Goal: Check status: Check status

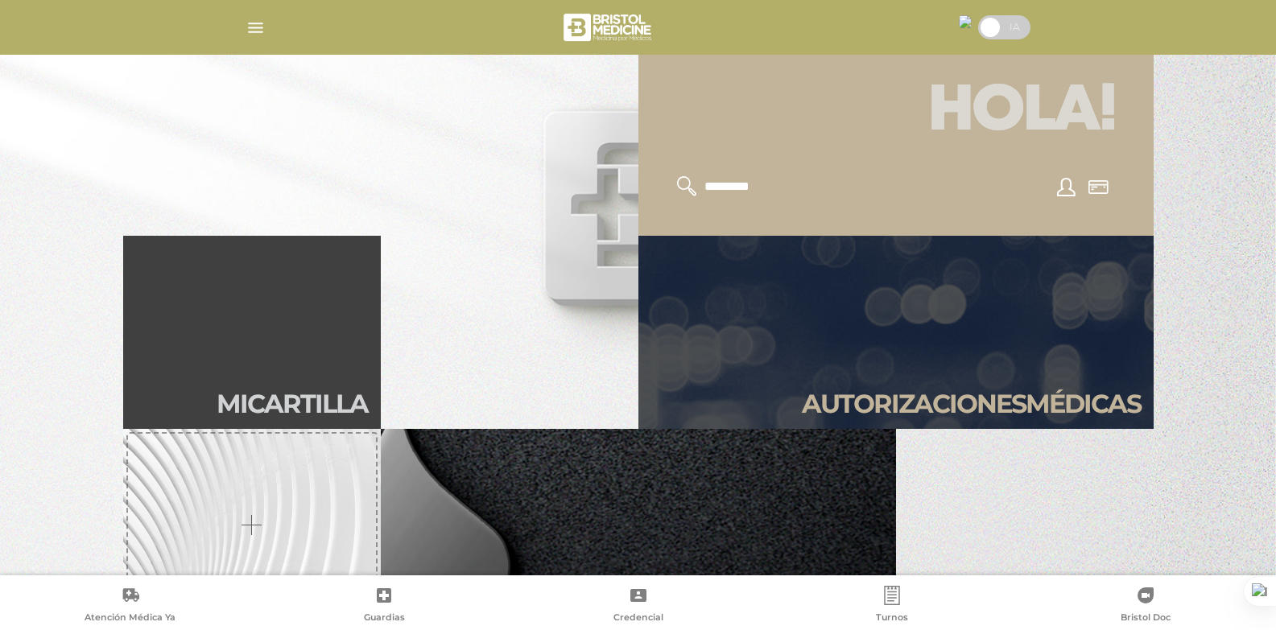
scroll to position [483, 0]
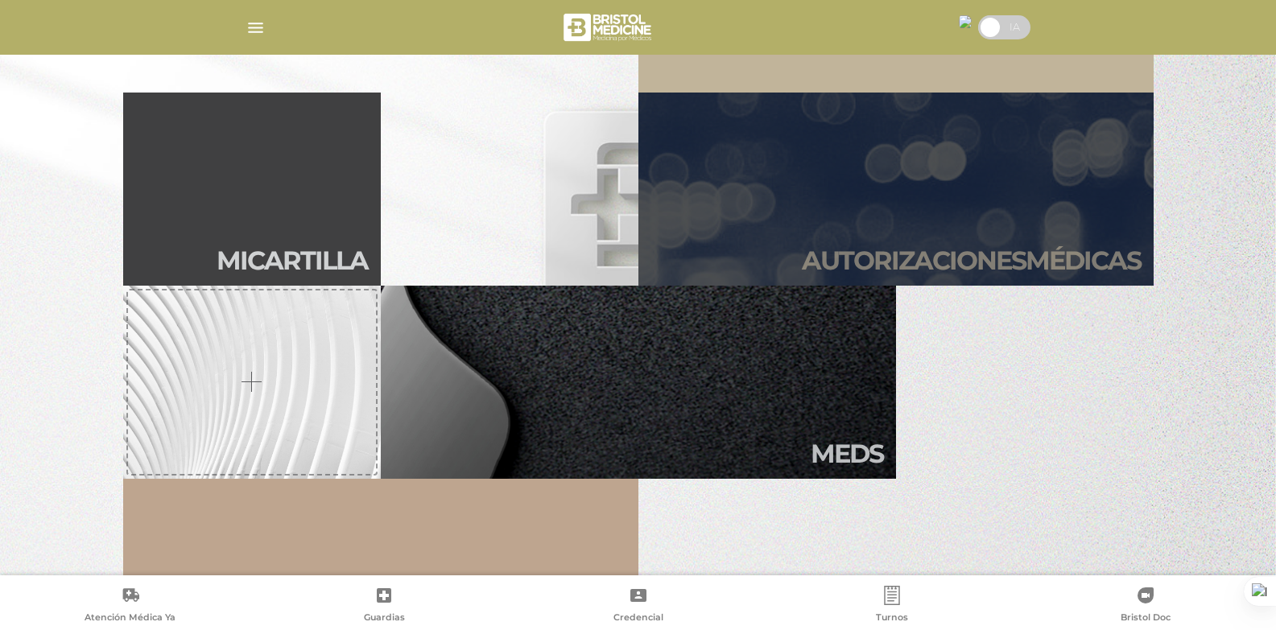
click at [947, 246] on h2 "Autori zaciones médicas" at bounding box center [971, 261] width 339 height 31
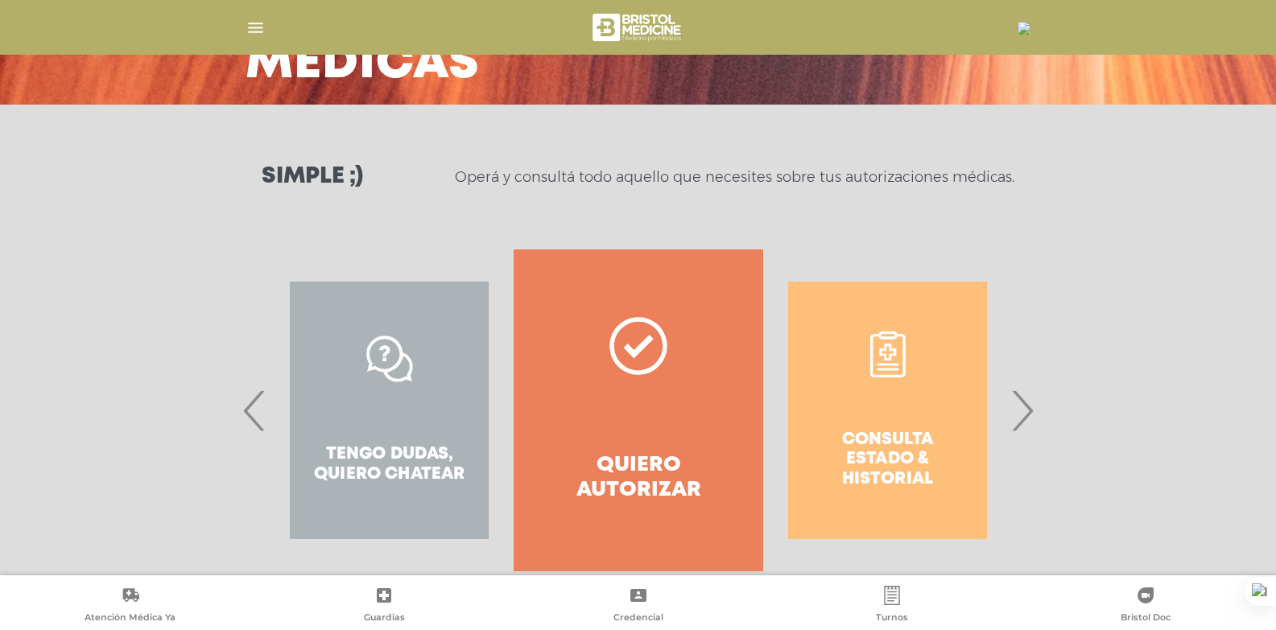
scroll to position [178, 0]
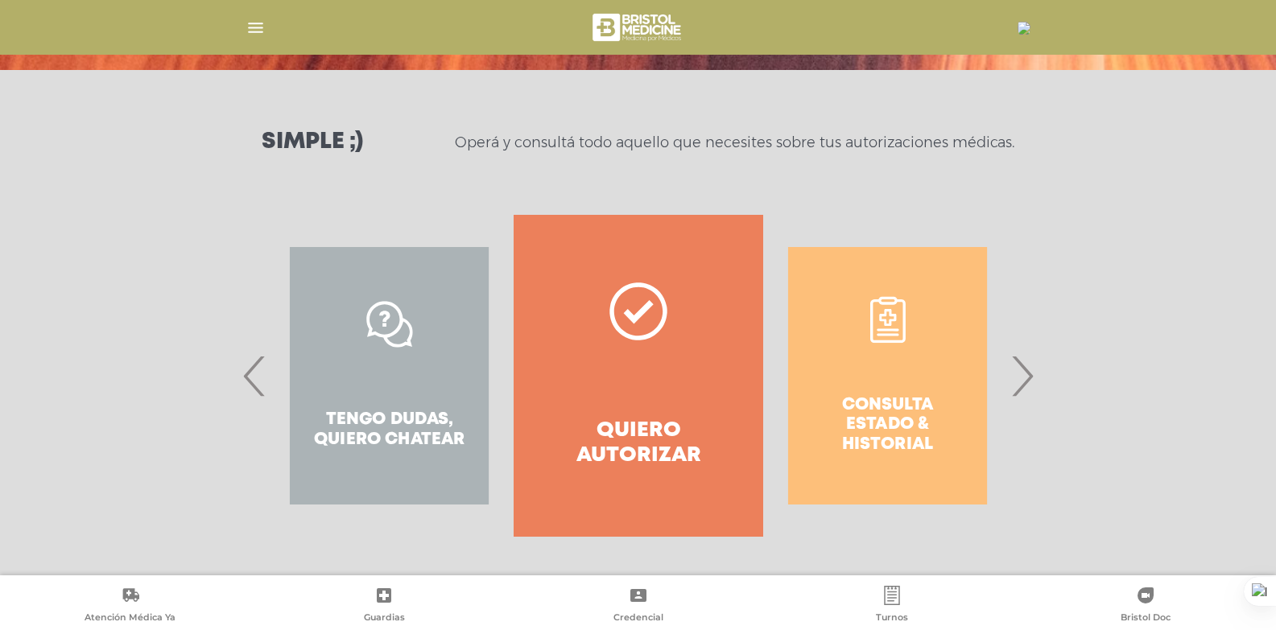
click at [877, 399] on div "Consulta estado & historial" at bounding box center [887, 376] width 249 height 322
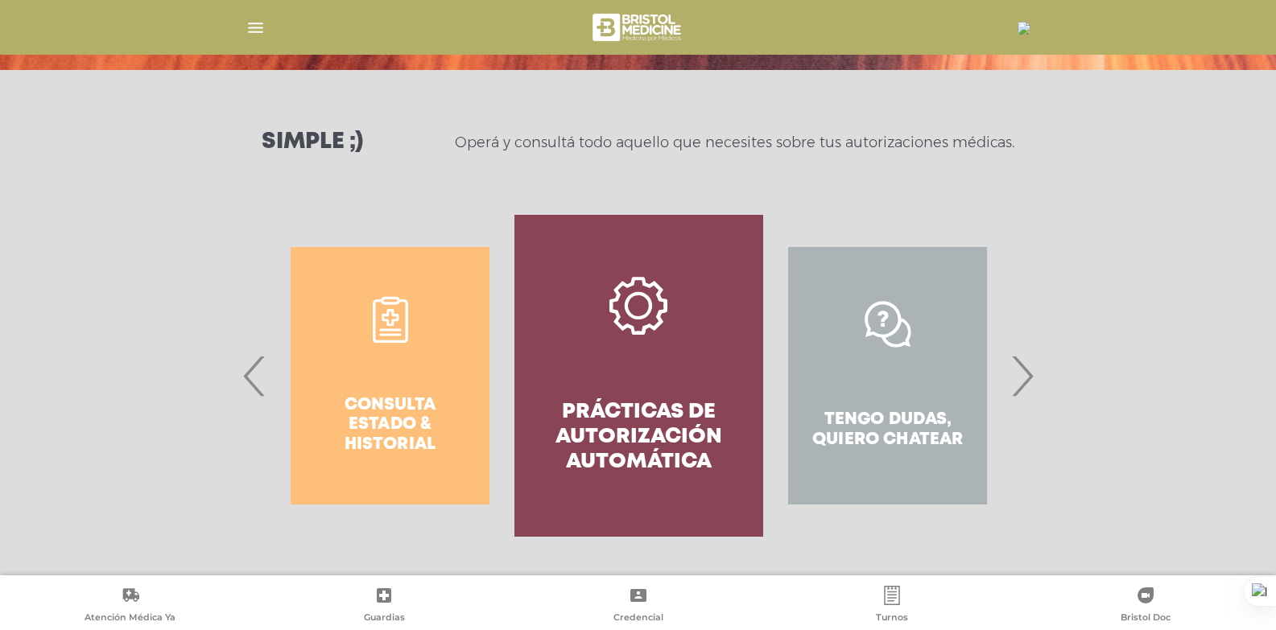
click at [355, 393] on div "Consulta estado & historial" at bounding box center [390, 376] width 249 height 322
click at [261, 385] on span "‹" at bounding box center [254, 375] width 31 height 87
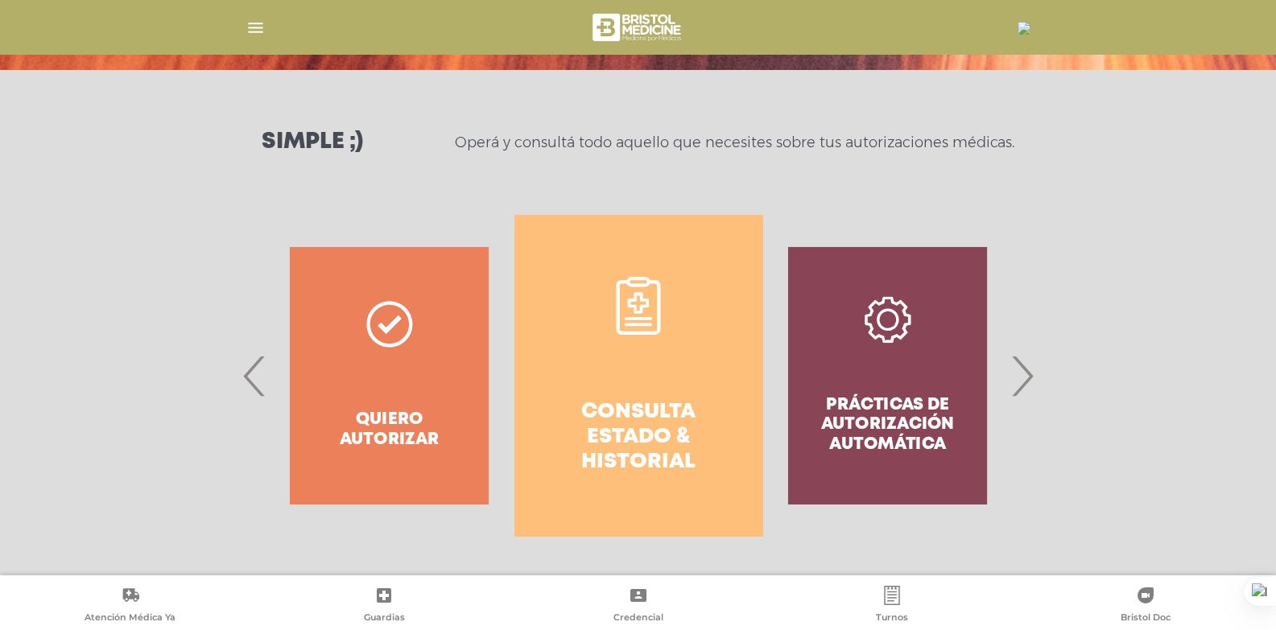
click at [621, 424] on h4 "Consulta estado & historial" at bounding box center [638, 438] width 191 height 76
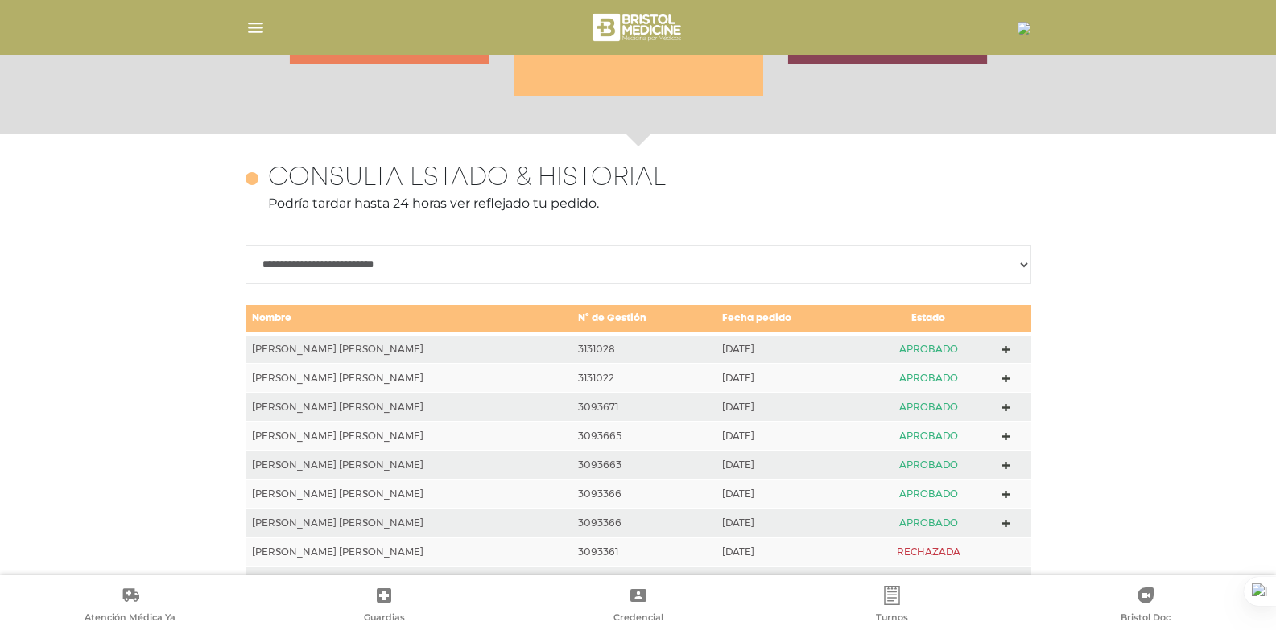
scroll to position [715, 0]
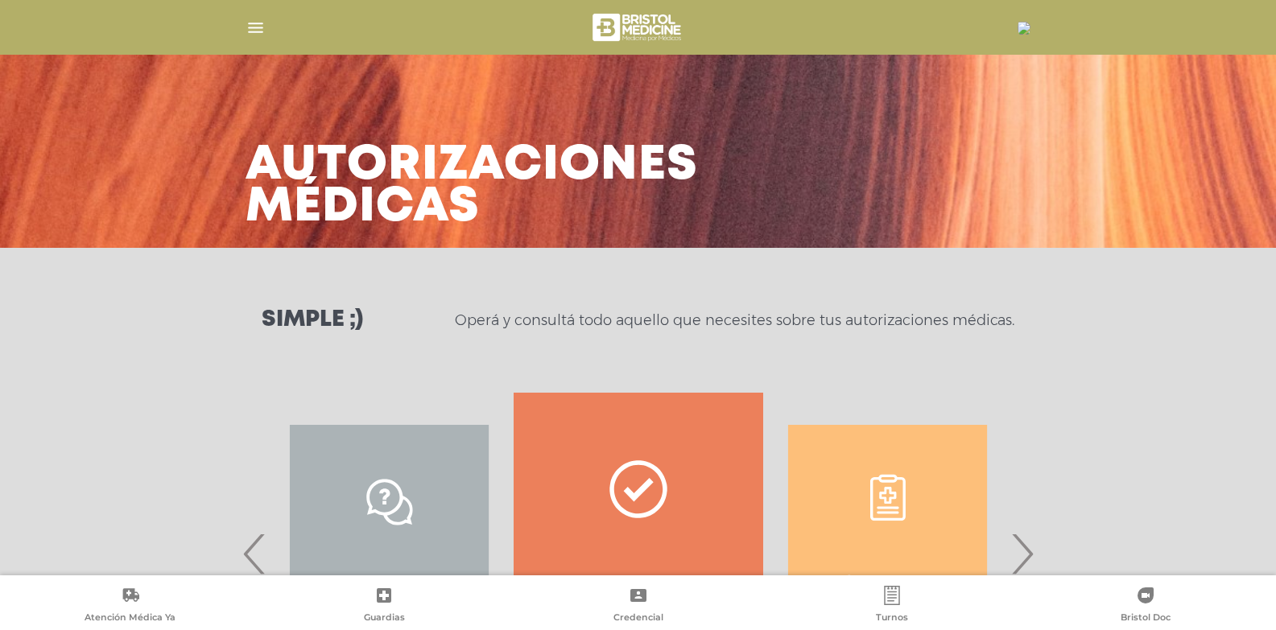
scroll to position [178, 0]
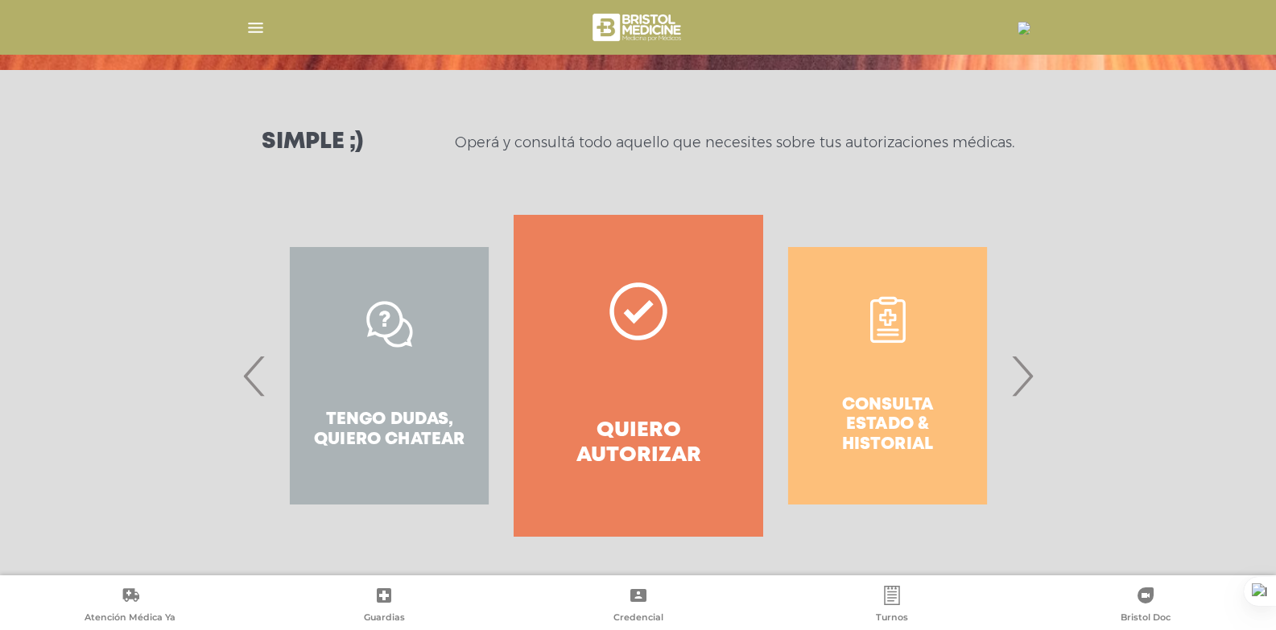
click at [902, 367] on div "Consulta estado & historial" at bounding box center [887, 376] width 249 height 322
click at [1022, 384] on span "›" at bounding box center [1021, 375] width 31 height 87
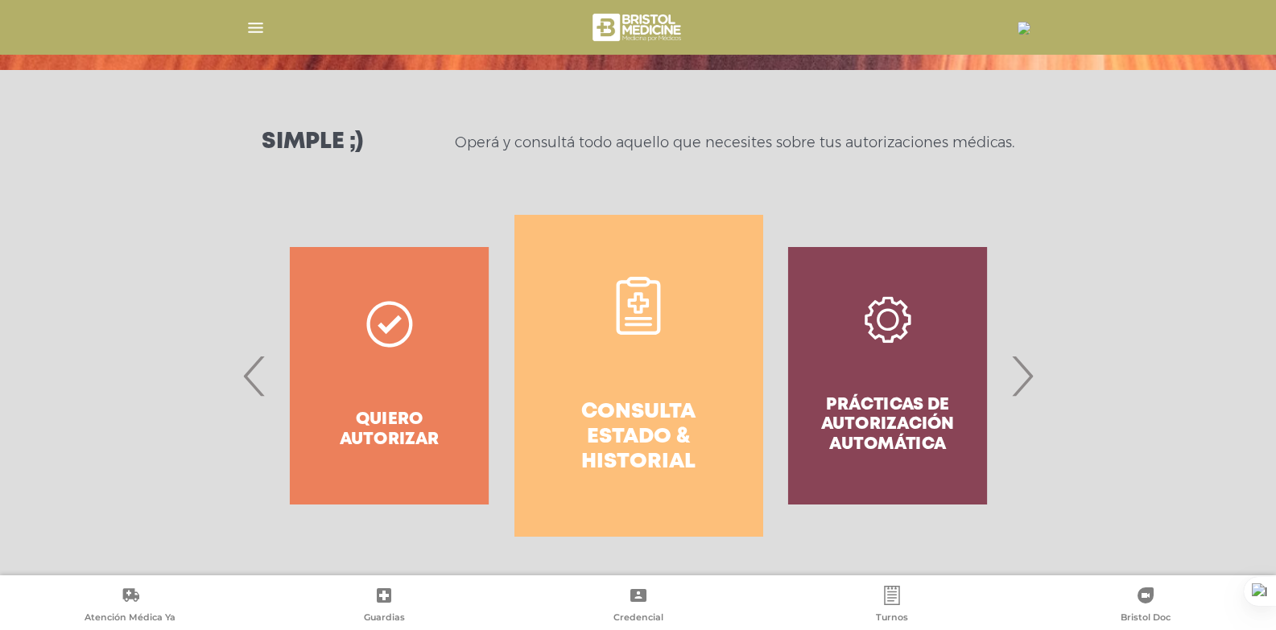
click at [635, 321] on icon at bounding box center [638, 306] width 58 height 58
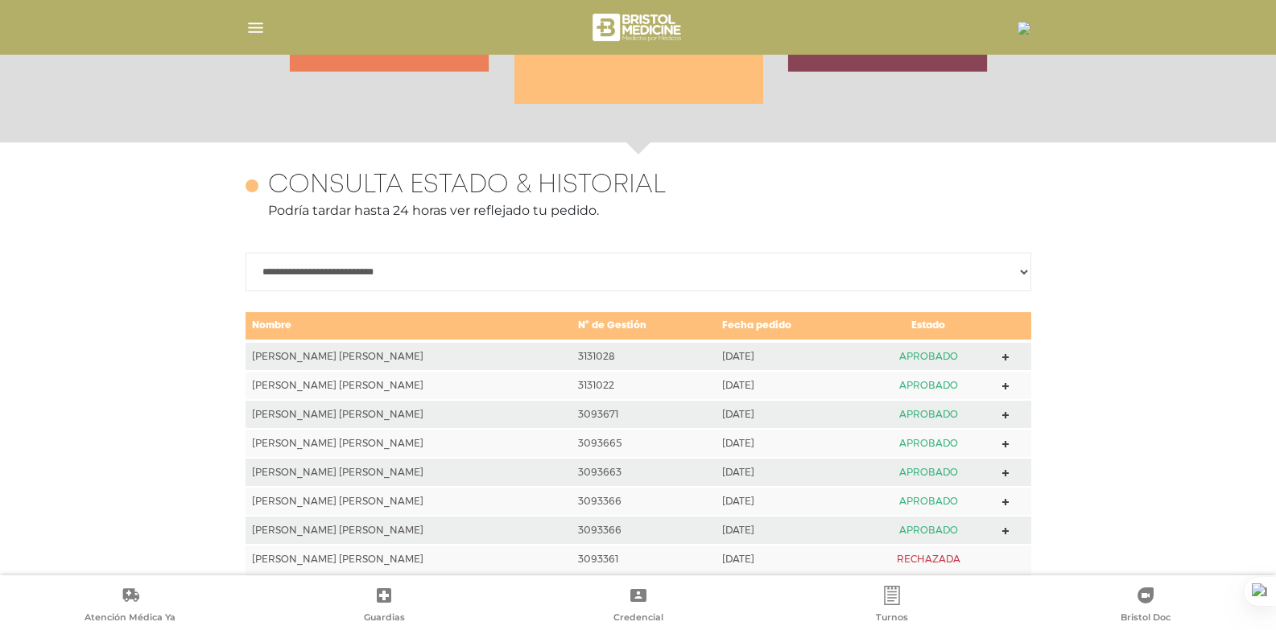
scroll to position [715, 0]
